Goal: Task Accomplishment & Management: Use online tool/utility

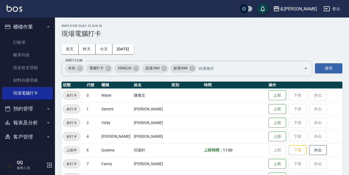
scroll to position [112, 0]
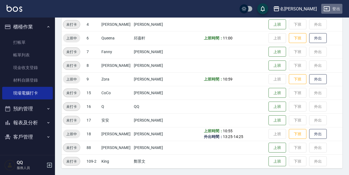
click at [335, 6] on button "登出" at bounding box center [331, 9] width 21 height 10
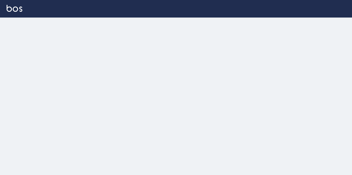
click at [224, 84] on div at bounding box center [176, 87] width 352 height 175
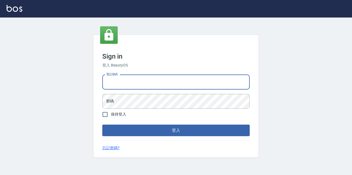
click at [222, 84] on input "電話號碼" at bounding box center [175, 82] width 147 height 15
type input "0933063049"
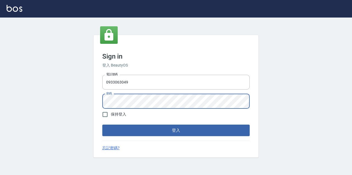
click at [102, 125] on button "登入" at bounding box center [175, 131] width 147 height 12
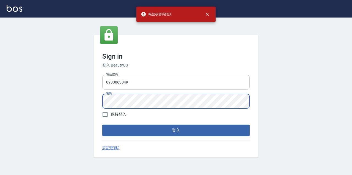
click at [139, 85] on input "0933063049" at bounding box center [175, 82] width 147 height 15
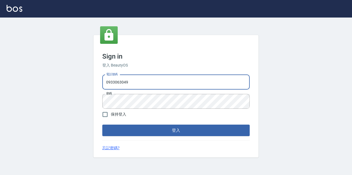
click at [139, 85] on input "0933063049" at bounding box center [175, 82] width 147 height 15
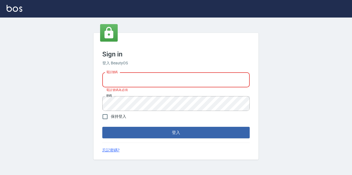
click at [139, 85] on input "電話號碼" at bounding box center [175, 80] width 147 height 15
type input "0967388409"
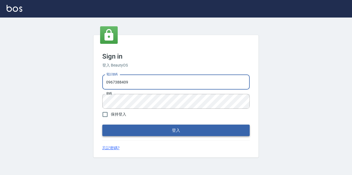
click at [143, 130] on button "登入" at bounding box center [175, 131] width 147 height 12
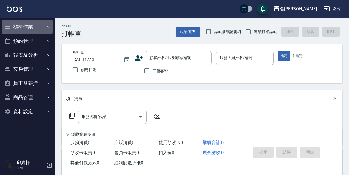
click at [36, 30] on button "櫃檯作業" at bounding box center [27, 27] width 51 height 14
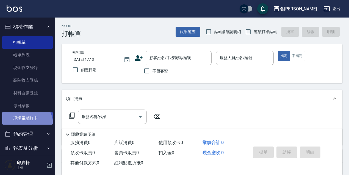
click at [24, 125] on link "現場電腦打卡" at bounding box center [27, 118] width 51 height 13
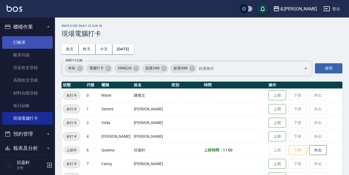
click at [18, 40] on link "打帳單" at bounding box center [27, 42] width 51 height 13
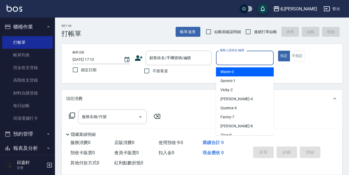
drag, startPoint x: 249, startPoint y: 57, endPoint x: 240, endPoint y: 63, distance: 10.4
click at [249, 57] on input "服務人員姓名/編號" at bounding box center [244, 58] width 53 height 10
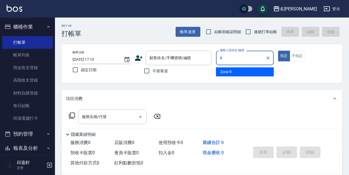
type input "Zora-9"
type button "true"
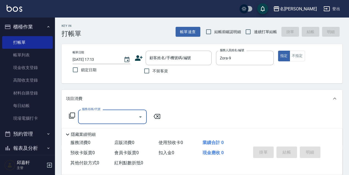
scroll to position [27, 0]
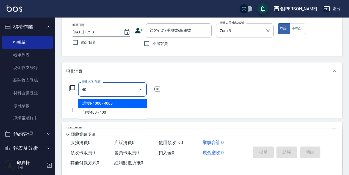
type input "4"
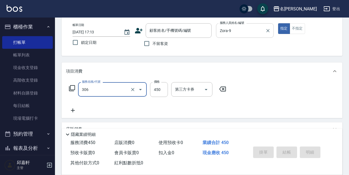
type input "剪髮450(306)"
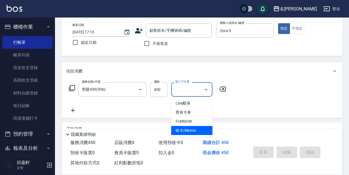
type input "歐卡/Momo"
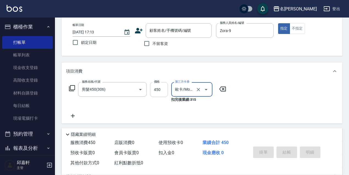
click at [154, 92] on input "450" at bounding box center [159, 89] width 18 height 15
click at [130, 91] on icon "Clear" at bounding box center [132, 89] width 5 height 5
type input "0"
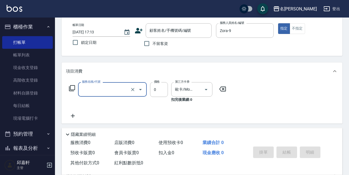
click at [125, 90] on input "服務名稱/代號" at bounding box center [104, 90] width 48 height 10
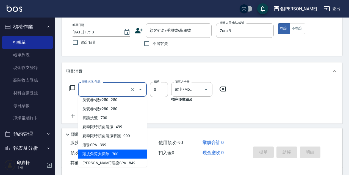
scroll to position [249, 0]
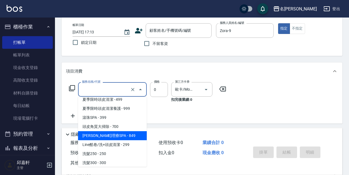
click at [115, 137] on span "[PERSON_NAME]理療SPA - 849" at bounding box center [112, 136] width 69 height 9
type input "[PERSON_NAME]理療SPA(228)"
type input "849"
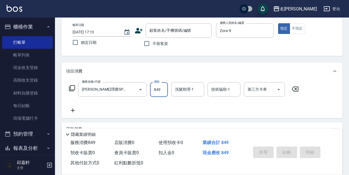
drag, startPoint x: 161, startPoint y: 93, endPoint x: 158, endPoint y: 94, distance: 3.7
click at [161, 93] on input "849" at bounding box center [159, 89] width 18 height 15
type input "950"
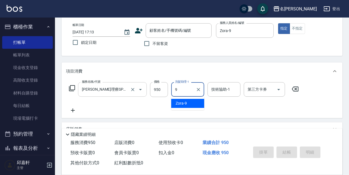
type input "Zora-9"
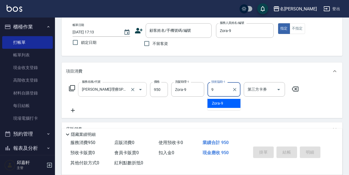
type input "Zora-9"
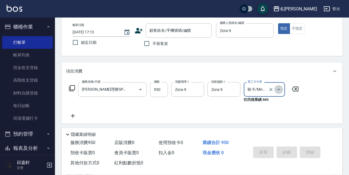
click at [278, 90] on icon "Open" at bounding box center [278, 89] width 3 height 1
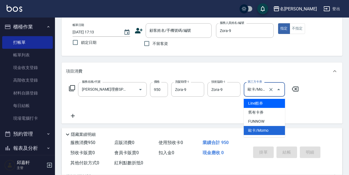
click at [259, 103] on span "Line酷券" at bounding box center [264, 103] width 41 height 9
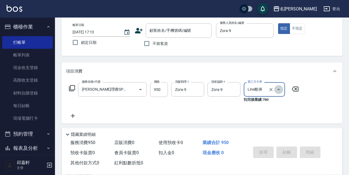
click at [278, 91] on icon "Open" at bounding box center [278, 90] width 7 height 7
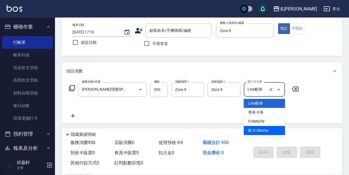
click at [262, 129] on span "歐卡/Momo" at bounding box center [264, 130] width 41 height 9
type input "歐卡/Momo"
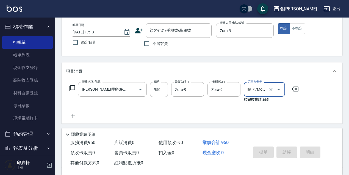
click at [278, 91] on icon "Open" at bounding box center [278, 90] width 7 height 7
click at [226, 105] on div "服務名稱/代號 [PERSON_NAME]理療SPA(228) 服務名稱/代號 價格 950 價格 洗髮助理-1 Zora-9 洗髮助理-1 技術協助-1 Z…" at bounding box center [184, 100] width 236 height 37
click at [273, 86] on div at bounding box center [274, 89] width 15 height 15
click at [275, 88] on button "Open" at bounding box center [278, 89] width 9 height 9
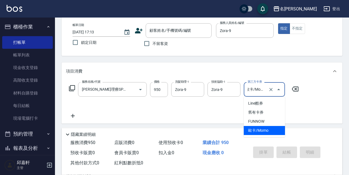
scroll to position [0, 0]
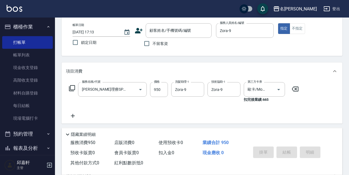
click at [294, 88] on icon at bounding box center [295, 89] width 7 height 5
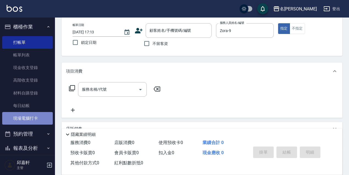
click at [42, 124] on link "現場電腦打卡" at bounding box center [27, 118] width 51 height 13
